Goal: Browse casually

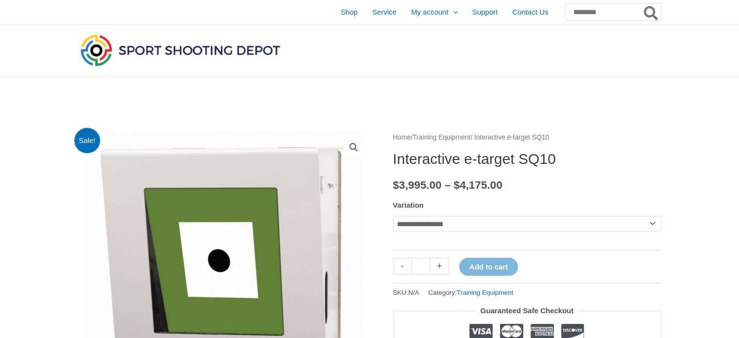
scroll to position [296, 0]
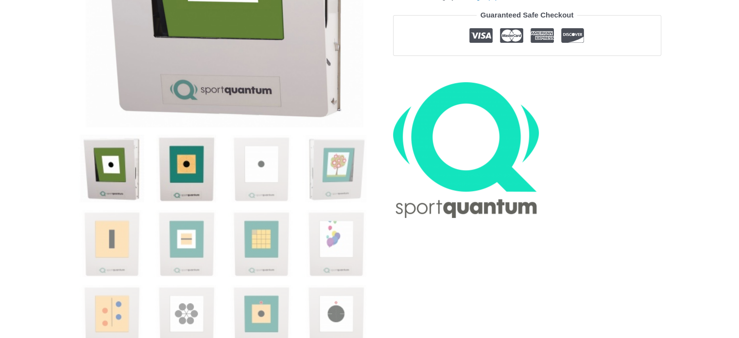
click at [189, 158] on img at bounding box center [187, 169] width 68 height 68
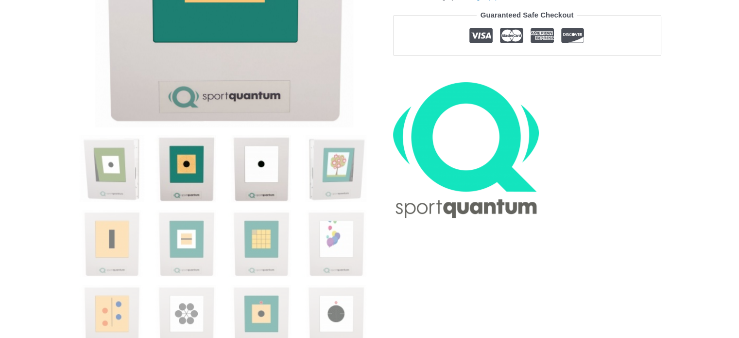
click at [251, 163] on img at bounding box center [261, 169] width 68 height 68
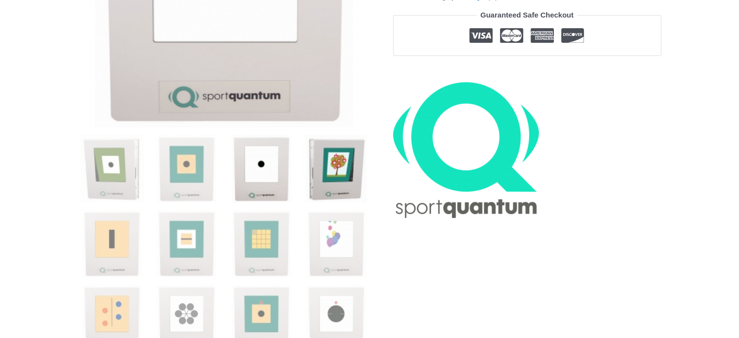
click at [323, 185] on img at bounding box center [336, 169] width 68 height 68
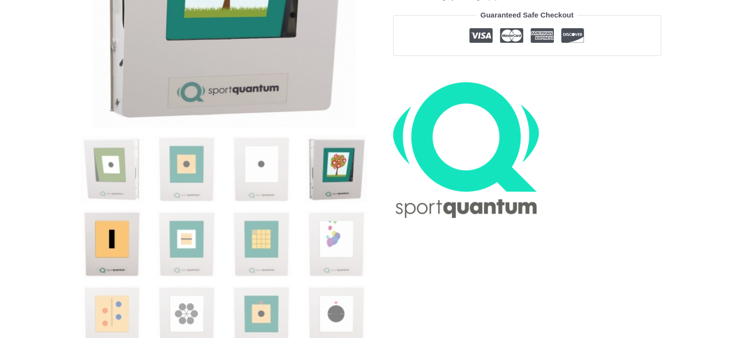
click at [122, 246] on img at bounding box center [112, 244] width 68 height 68
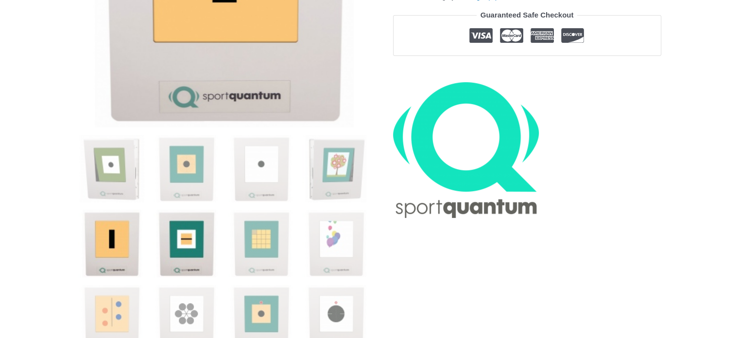
click at [199, 238] on img at bounding box center [187, 244] width 68 height 68
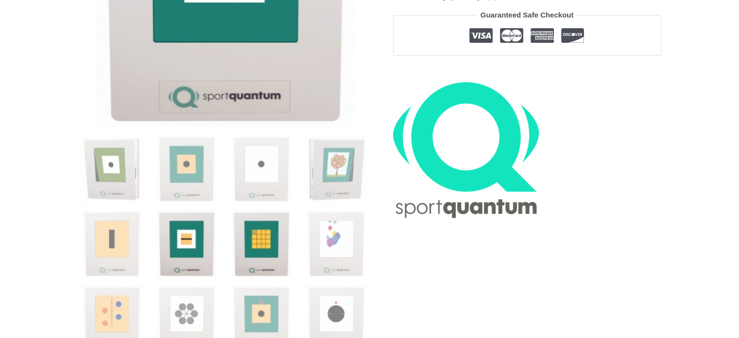
click at [253, 241] on img at bounding box center [261, 244] width 68 height 68
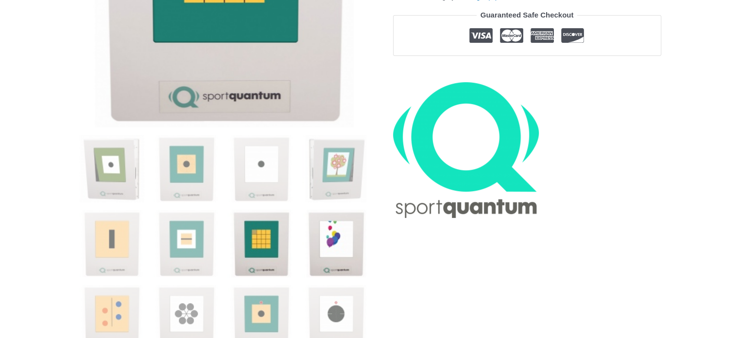
click at [334, 232] on img at bounding box center [336, 244] width 68 height 68
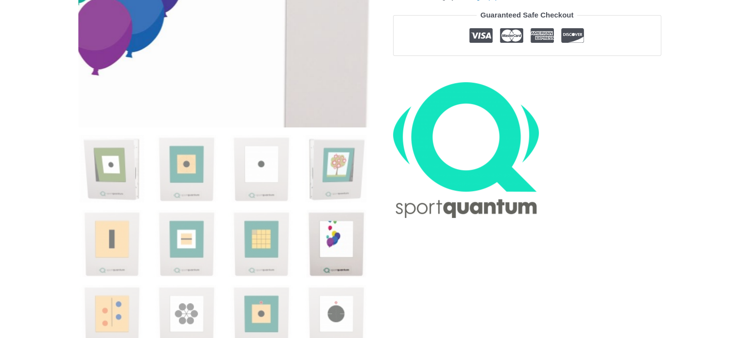
scroll to position [591, 0]
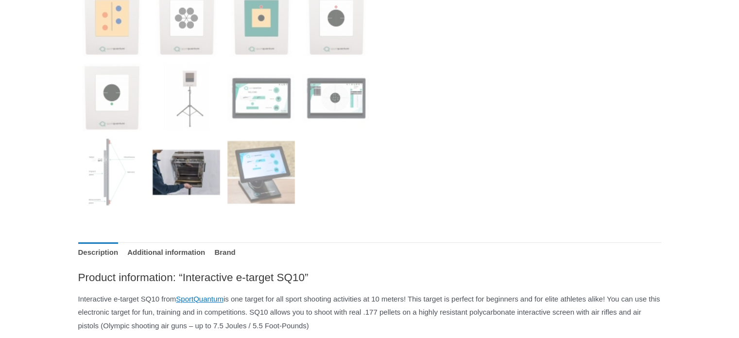
click at [201, 176] on img at bounding box center [187, 172] width 68 height 68
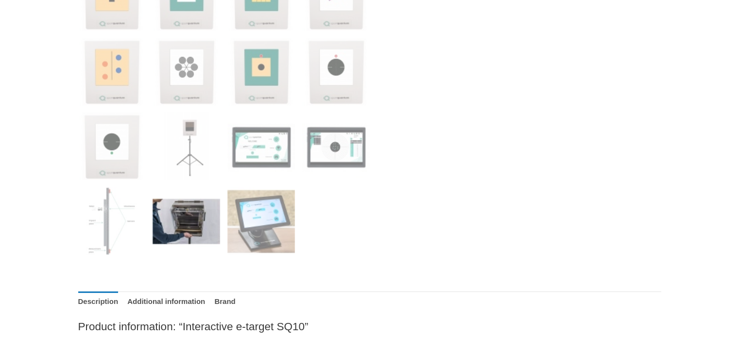
scroll to position [558, 0]
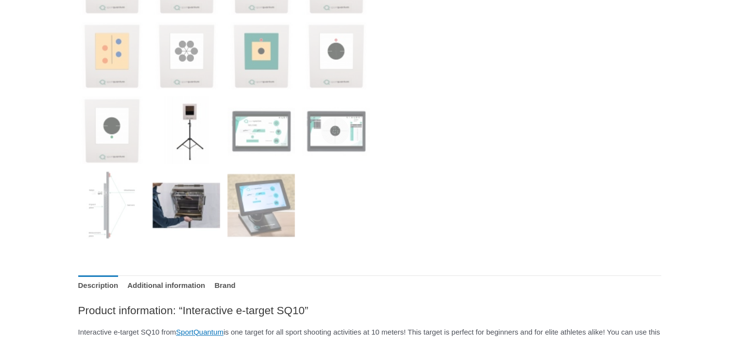
click at [186, 133] on img at bounding box center [187, 130] width 68 height 68
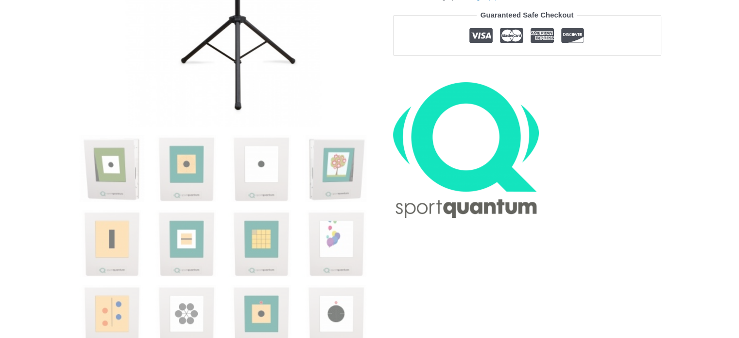
scroll to position [591, 0]
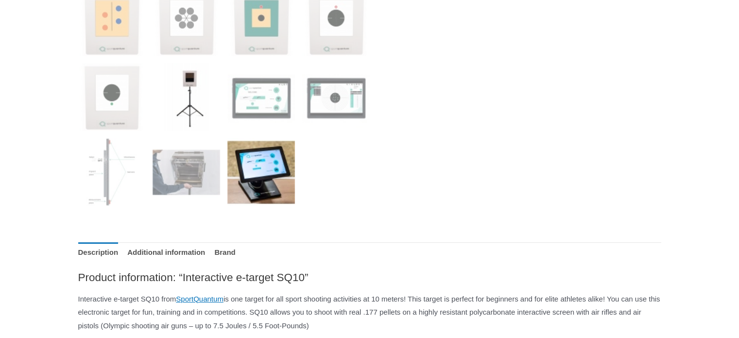
click at [255, 160] on img at bounding box center [261, 172] width 68 height 68
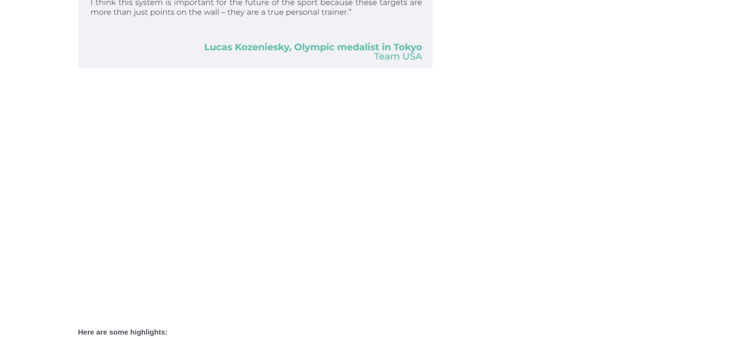
scroll to position [1029, 0]
